Goal: Check status: Check status

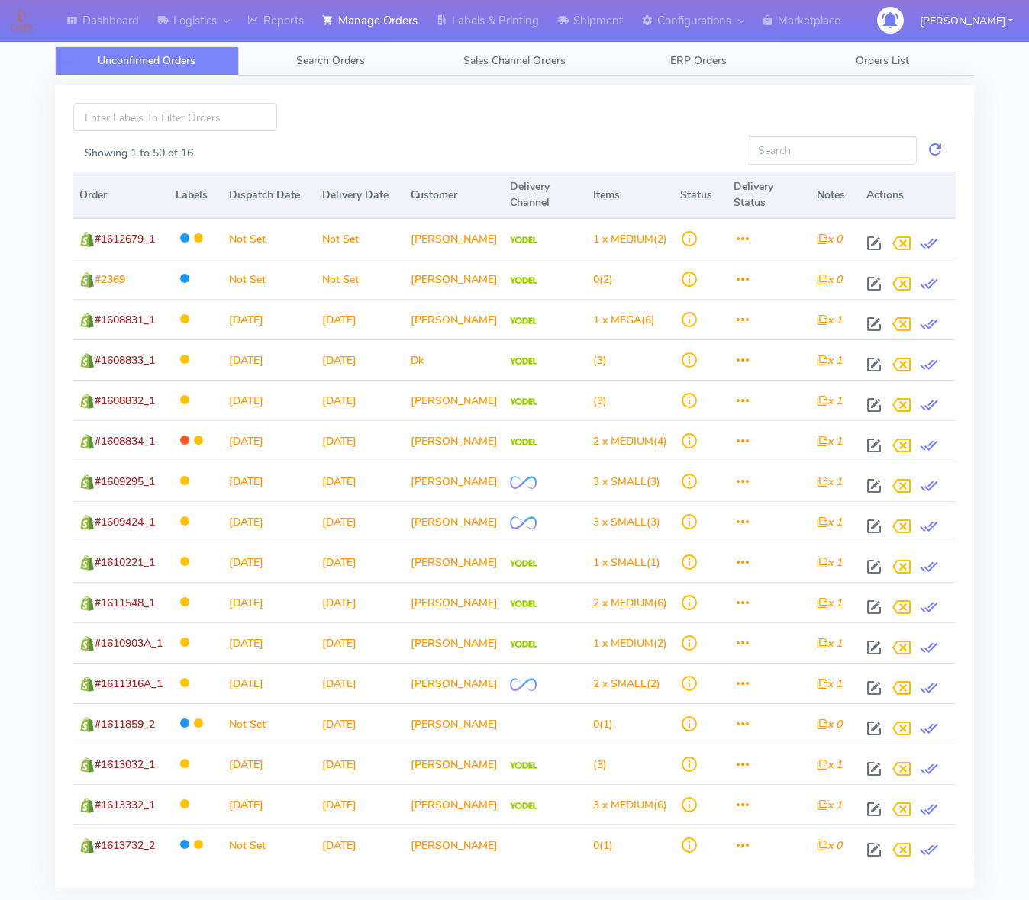
click at [284, 69] on link "Search Orders" at bounding box center [331, 61] width 184 height 30
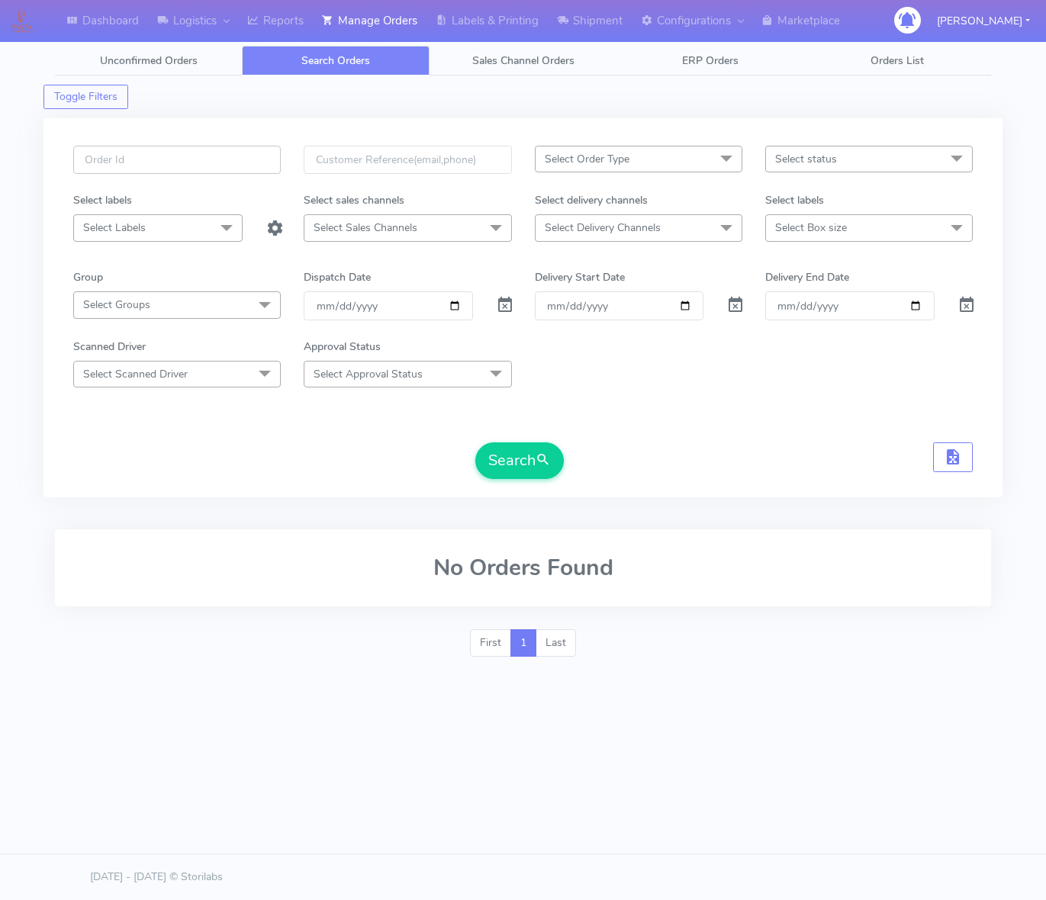
click at [199, 161] on input "text" at bounding box center [177, 160] width 208 height 28
paste input "1614833"
type input "1614833"
click at [500, 301] on span at bounding box center [505, 308] width 18 height 14
drag, startPoint x: 516, startPoint y: 454, endPoint x: 35, endPoint y: 405, distance: 483.2
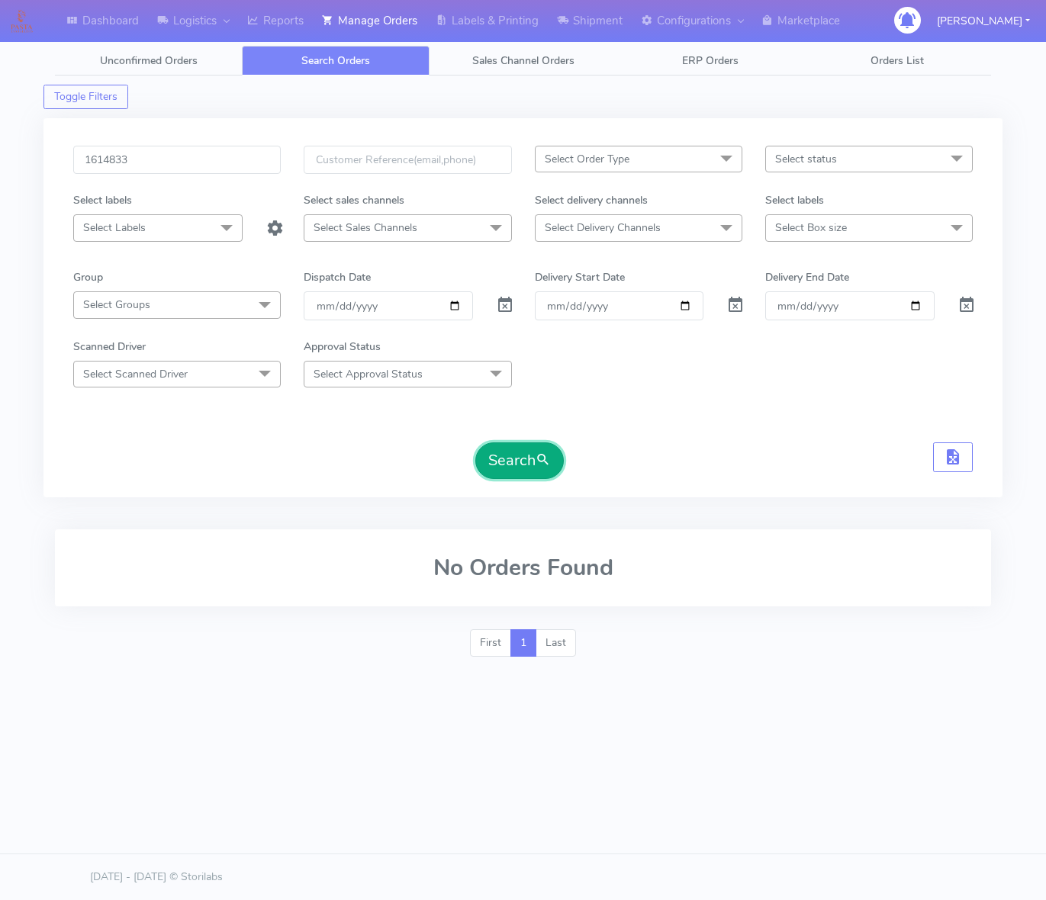
click at [510, 454] on button "Search" at bounding box center [519, 461] width 89 height 37
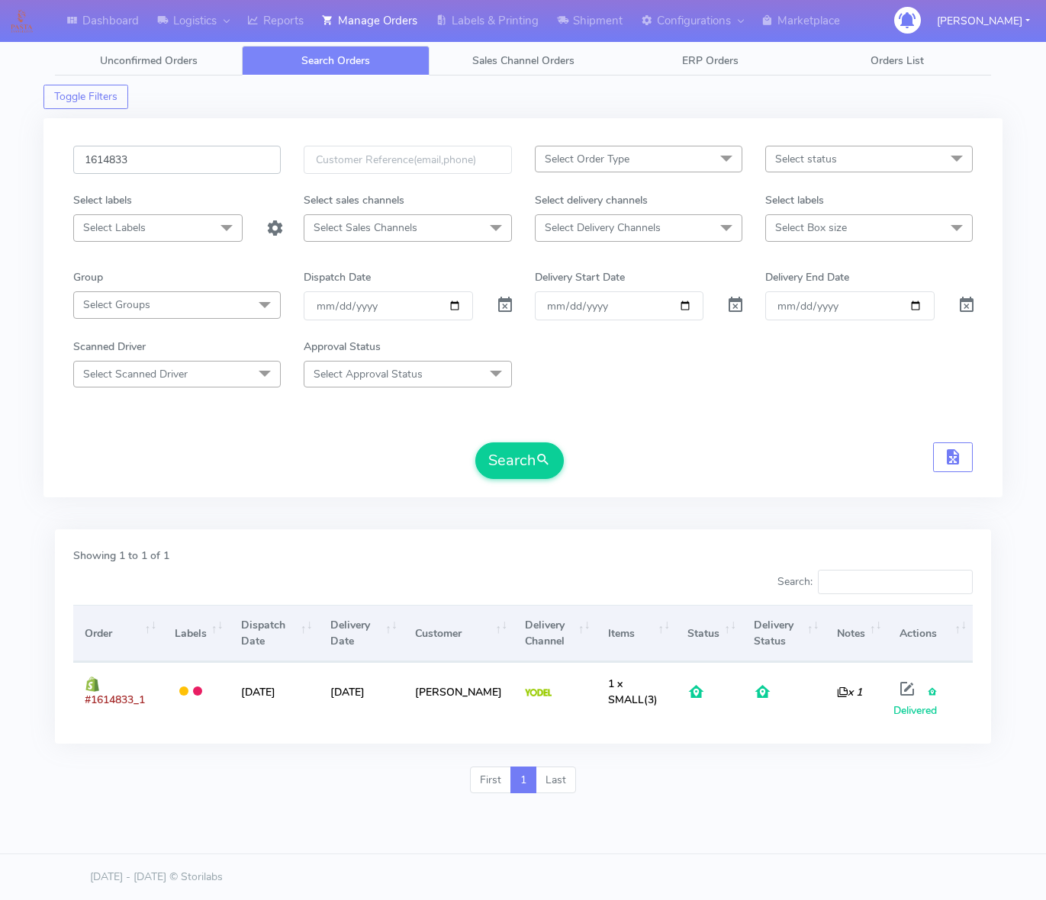
click at [208, 172] on input "1614833" at bounding box center [177, 160] width 208 height 28
